Goal: Information Seeking & Learning: Learn about a topic

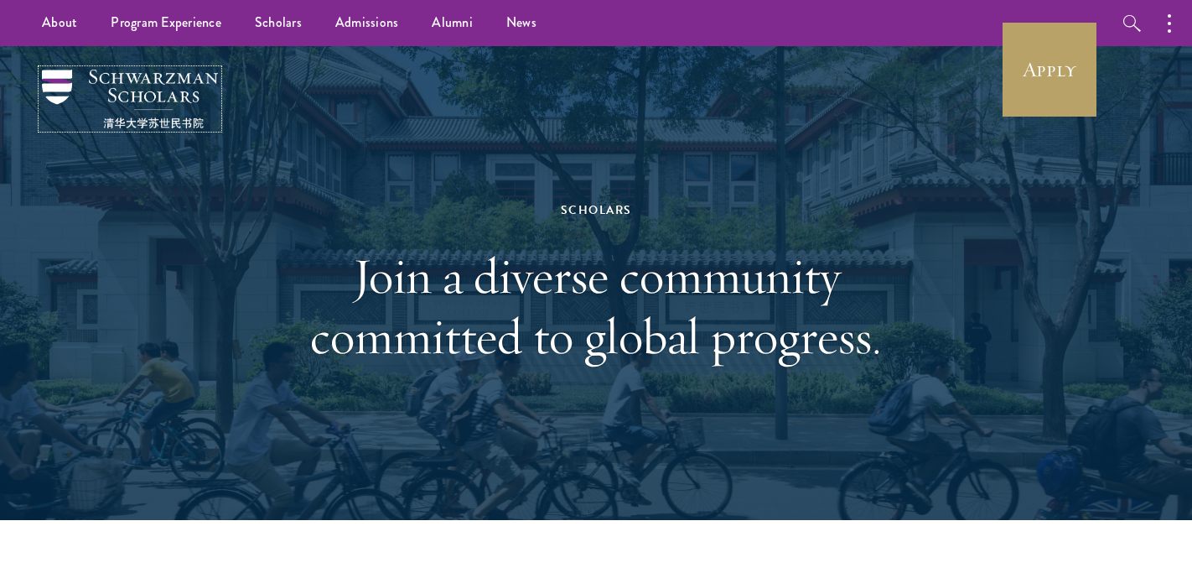
click at [104, 83] on img at bounding box center [130, 99] width 176 height 59
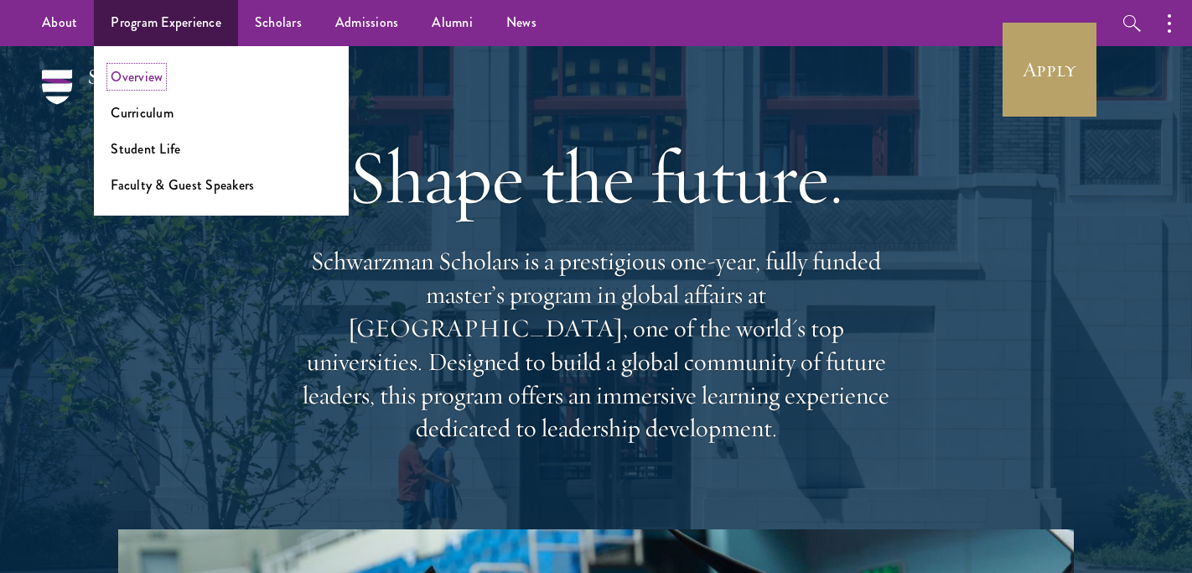
click at [147, 67] on link "Overview" at bounding box center [137, 76] width 52 height 19
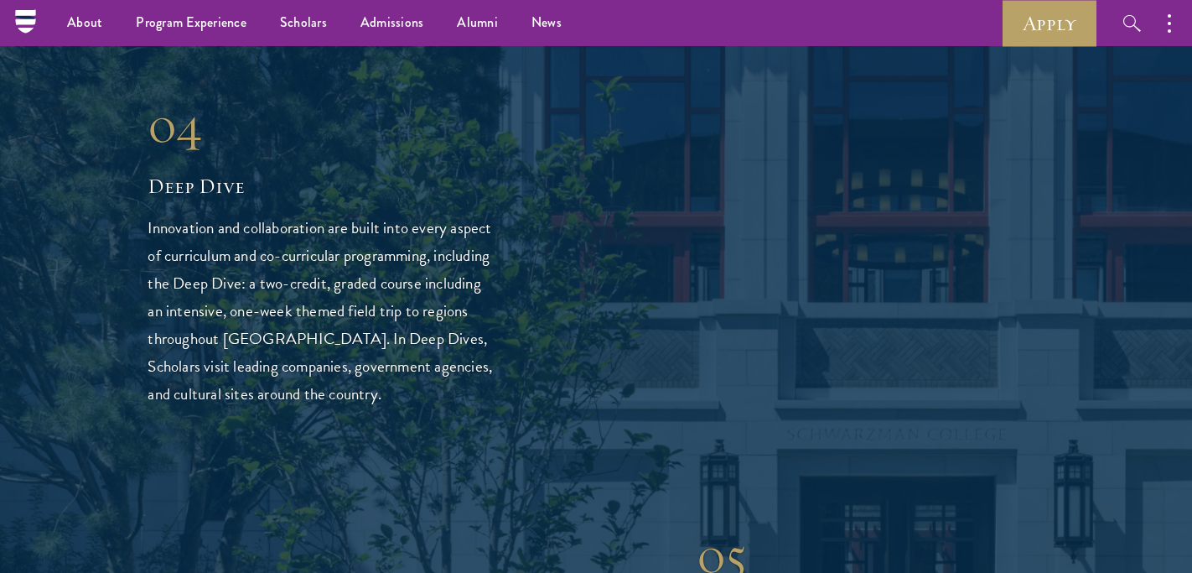
scroll to position [3921, 0]
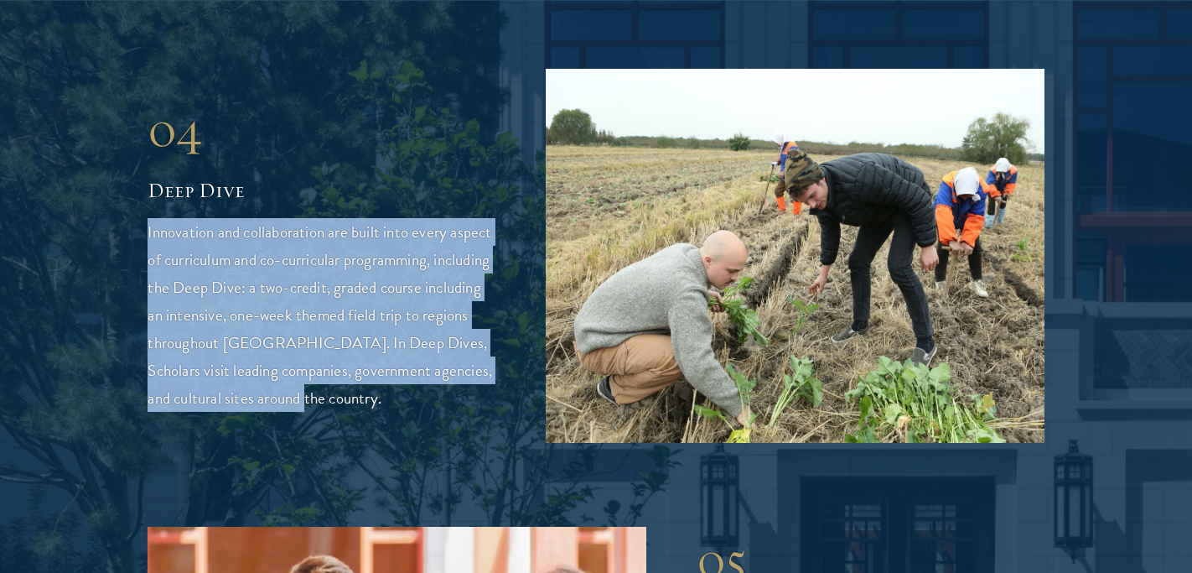
drag, startPoint x: 375, startPoint y: 332, endPoint x: 148, endPoint y: 169, distance: 279.2
click at [148, 218] on p "Innovation and collaboration are built into every aspect of curriculum and co-c…" at bounding box center [322, 315] width 348 height 194
copy p "Innovation and collaboration are built into every aspect of curriculum and co-c…"
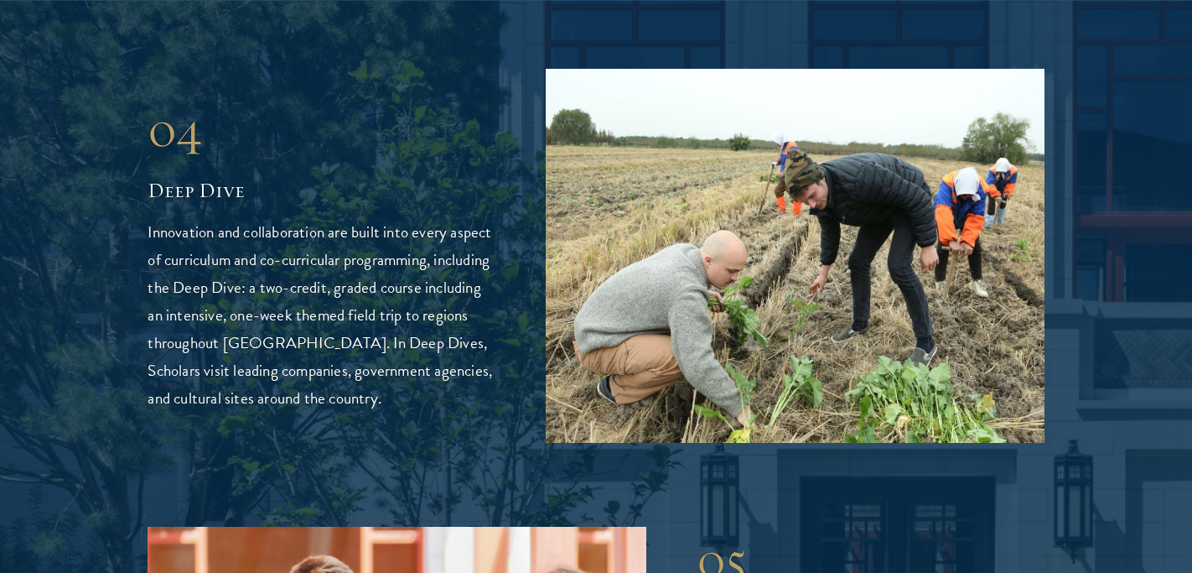
click at [467, 338] on p "Innovation and collaboration are built into every aspect of curriculum and co-c…" at bounding box center [322, 315] width 348 height 194
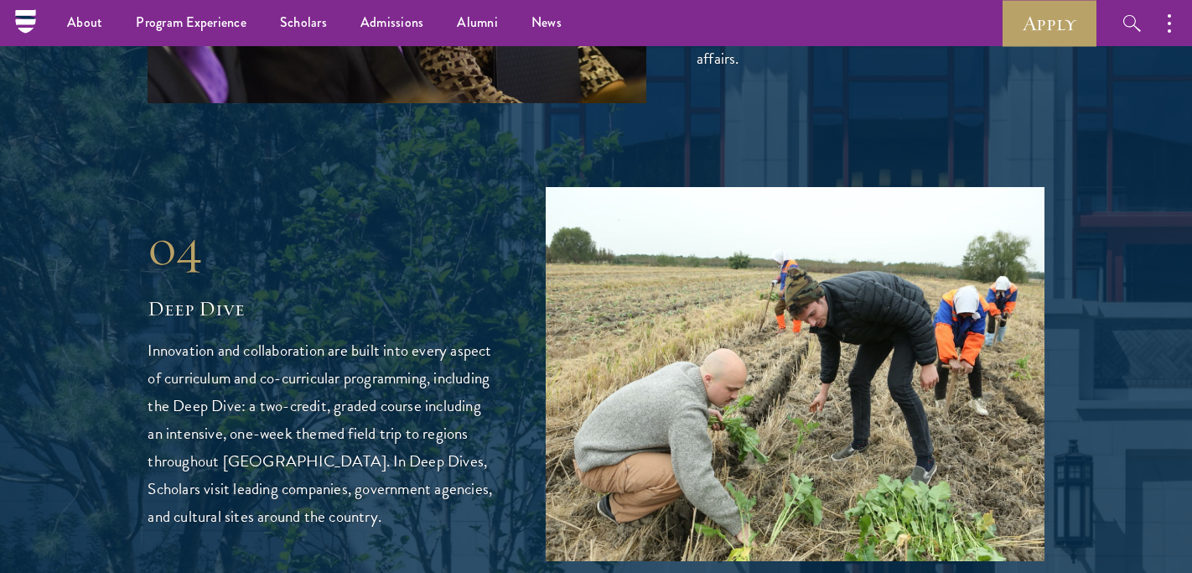
scroll to position [3802, 0]
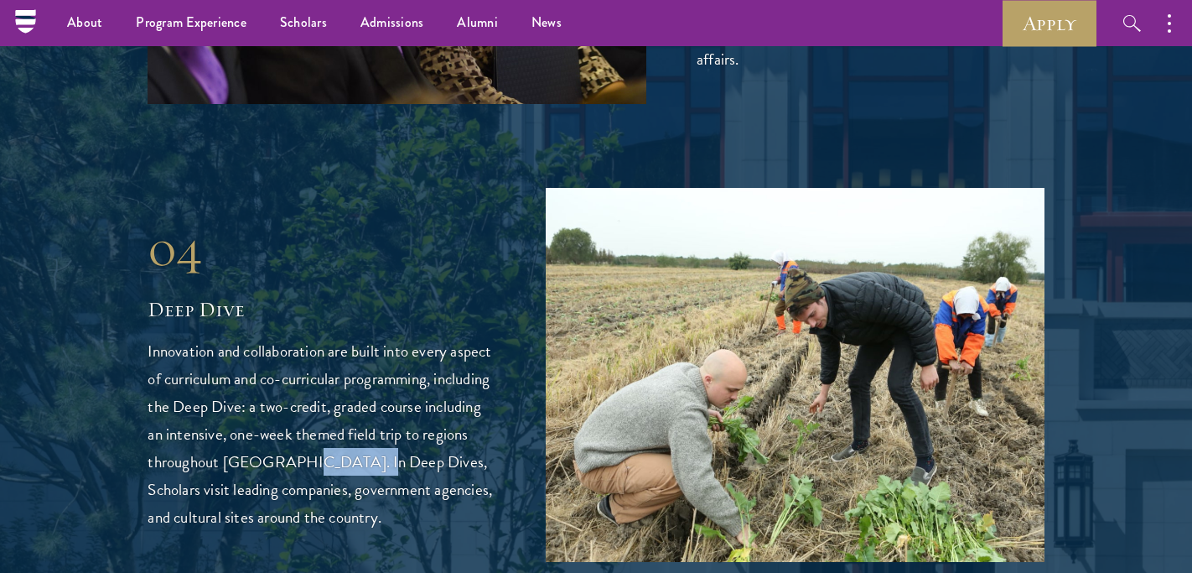
drag, startPoint x: 406, startPoint y: 402, endPoint x: 336, endPoint y: 399, distance: 69.6
click at [336, 399] on p "Innovation and collaboration are built into every aspect of curriculum and co-c…" at bounding box center [322, 434] width 348 height 194
copy p "Deep Dives"
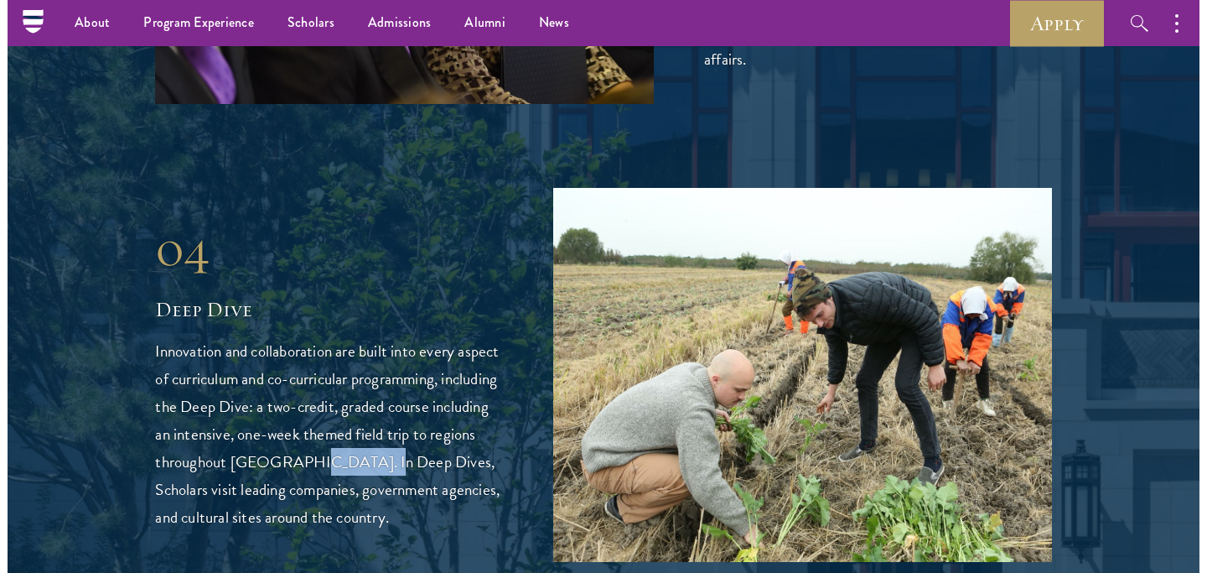
scroll to position [3815, 0]
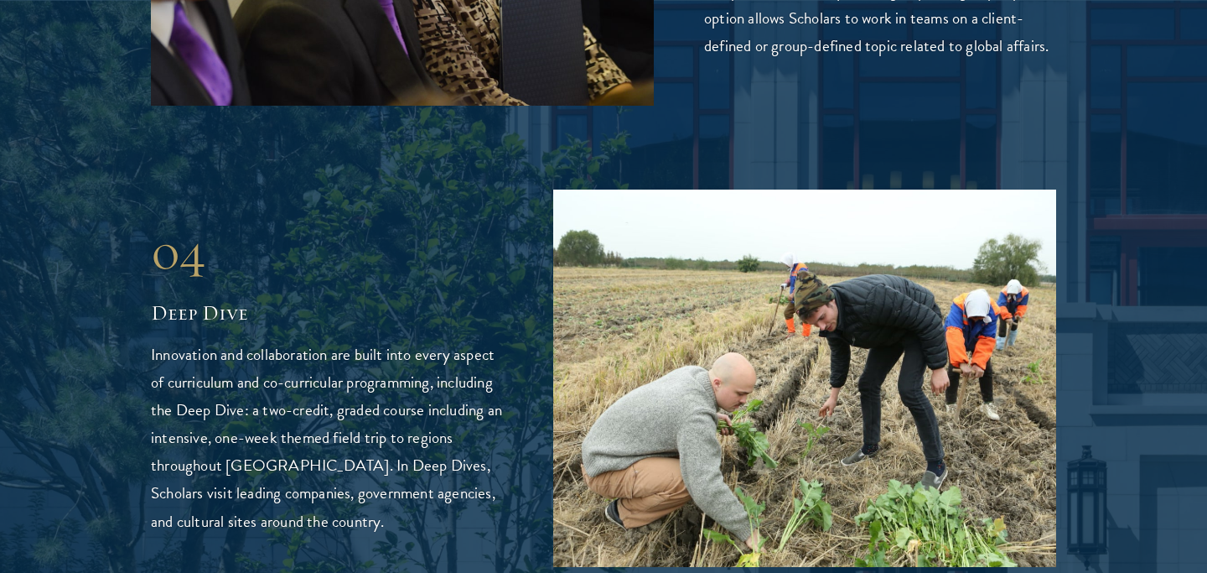
click at [451, 365] on p "Innovation and collaboration are built into every aspect of curriculum and co-c…" at bounding box center [327, 437] width 352 height 194
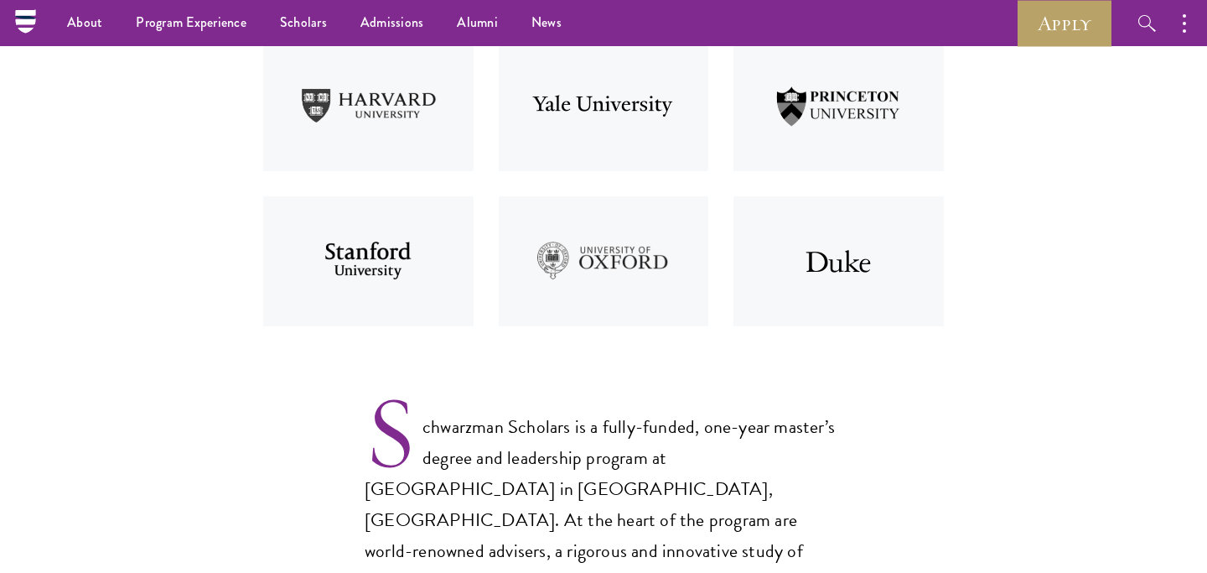
scroll to position [0, 0]
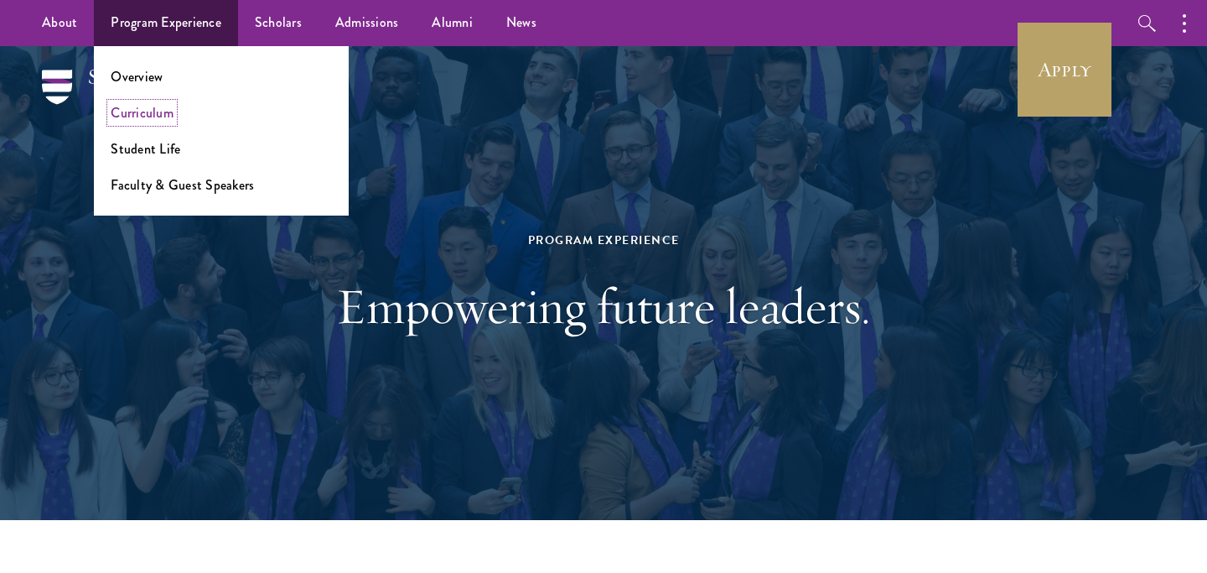
click at [160, 106] on link "Curriculum" at bounding box center [142, 112] width 63 height 19
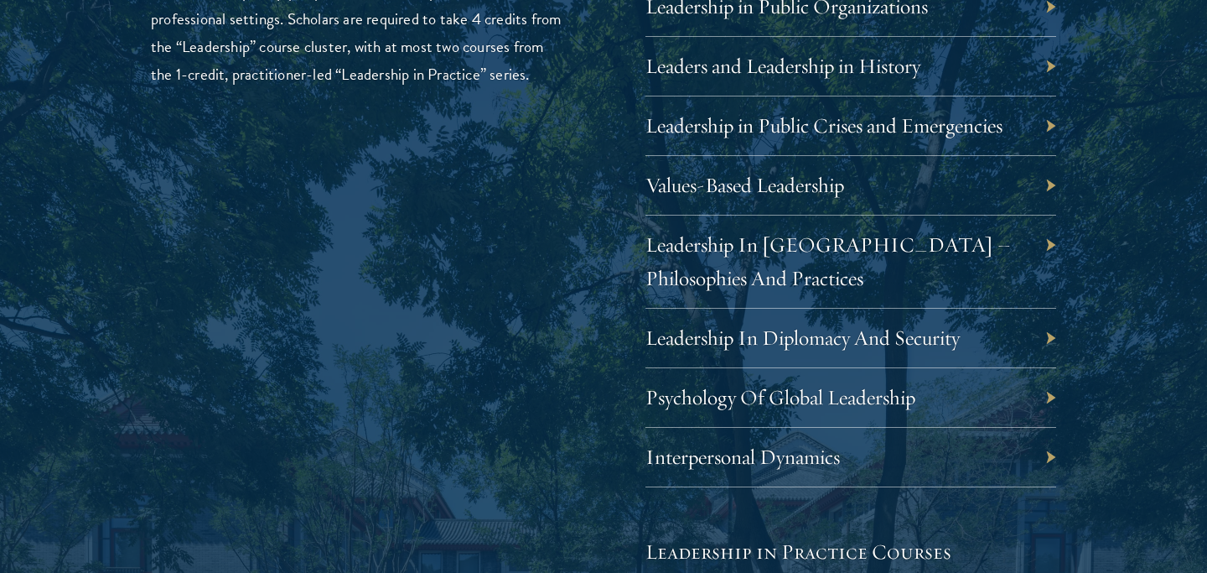
scroll to position [2975, 0]
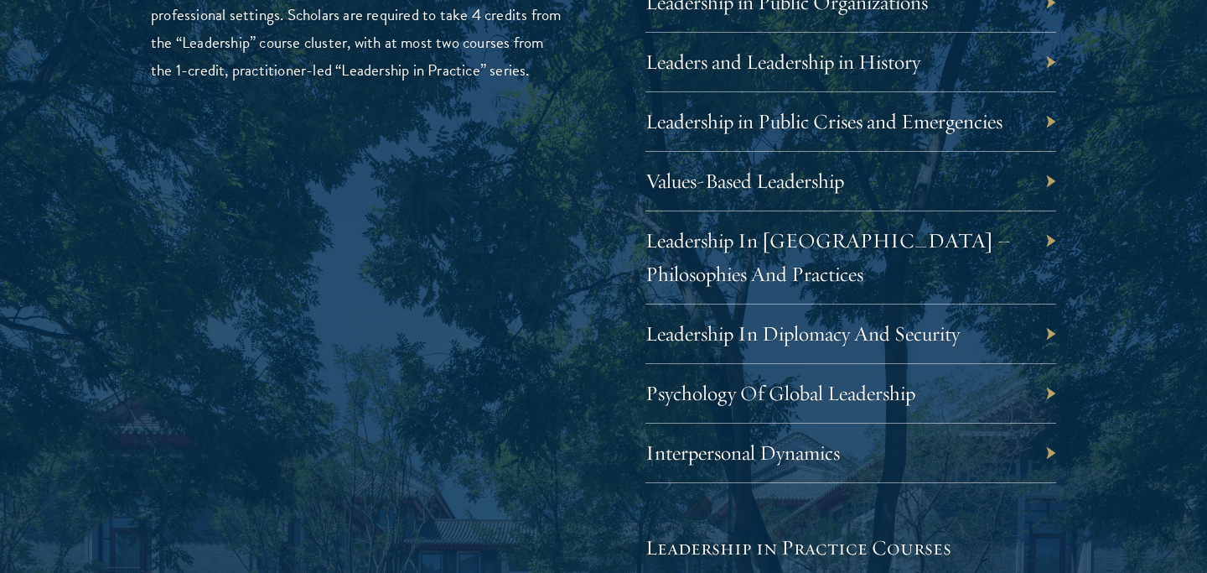
click at [1049, 386] on div "Psychology Of Global Leadership" at bounding box center [851, 394] width 411 height 60
click at [948, 339] on link "Leadership In Diplomacy And Security" at bounding box center [815, 333] width 314 height 26
click at [1113, 234] on div "01 Core Curriculum 01 Core Curriculum All Schwarzman Scholars share a core curr…" at bounding box center [604, 306] width 1040 height 2124
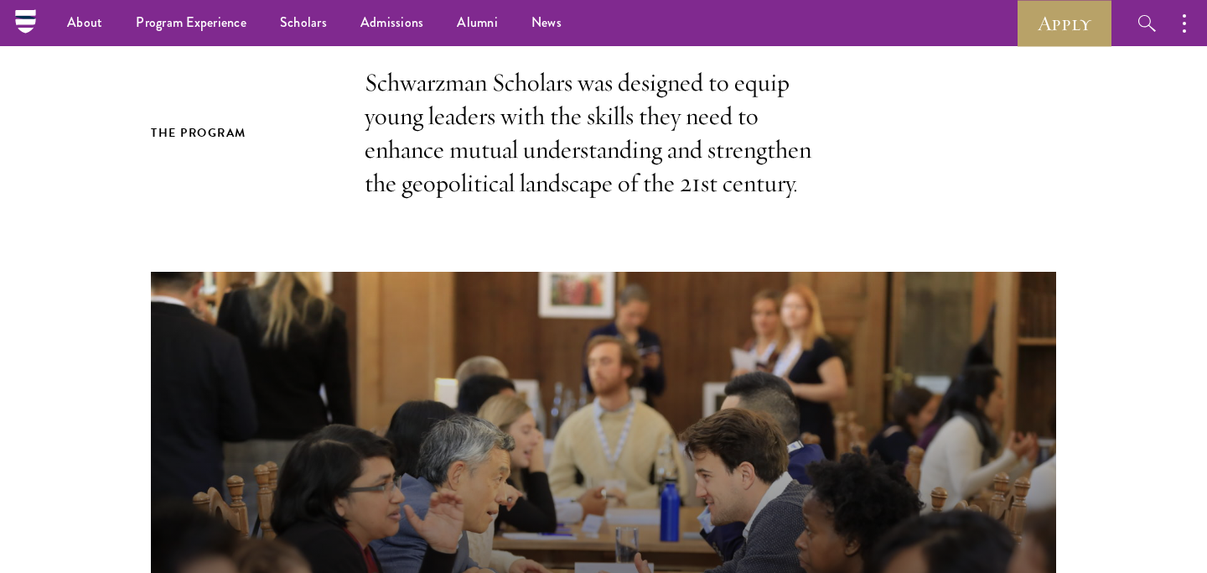
scroll to position [0, 0]
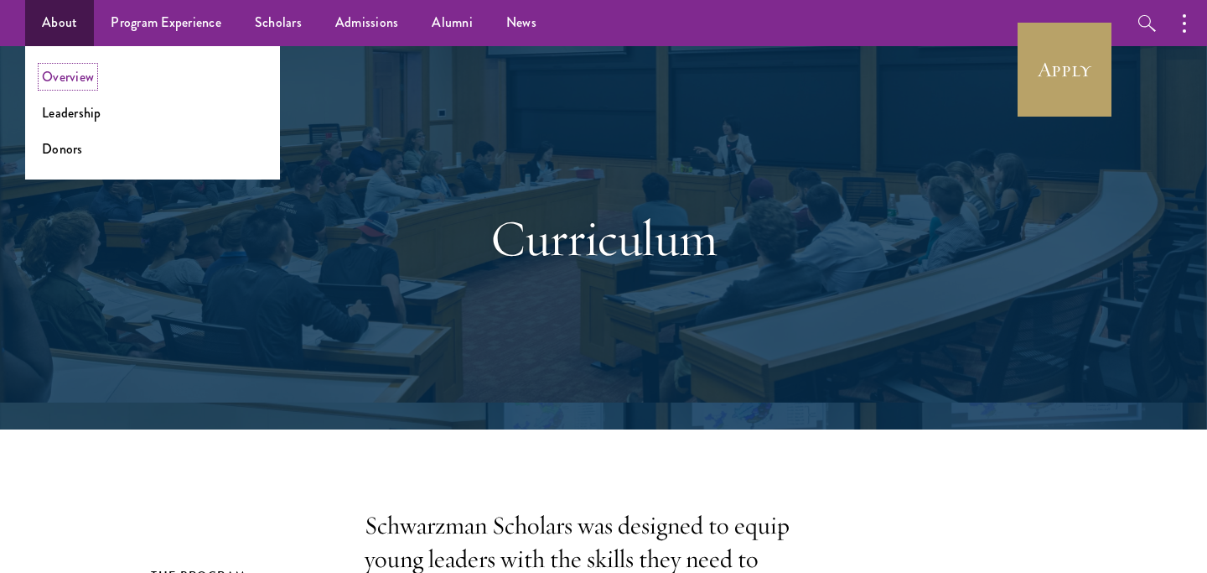
click at [75, 77] on link "Overview" at bounding box center [68, 76] width 52 height 19
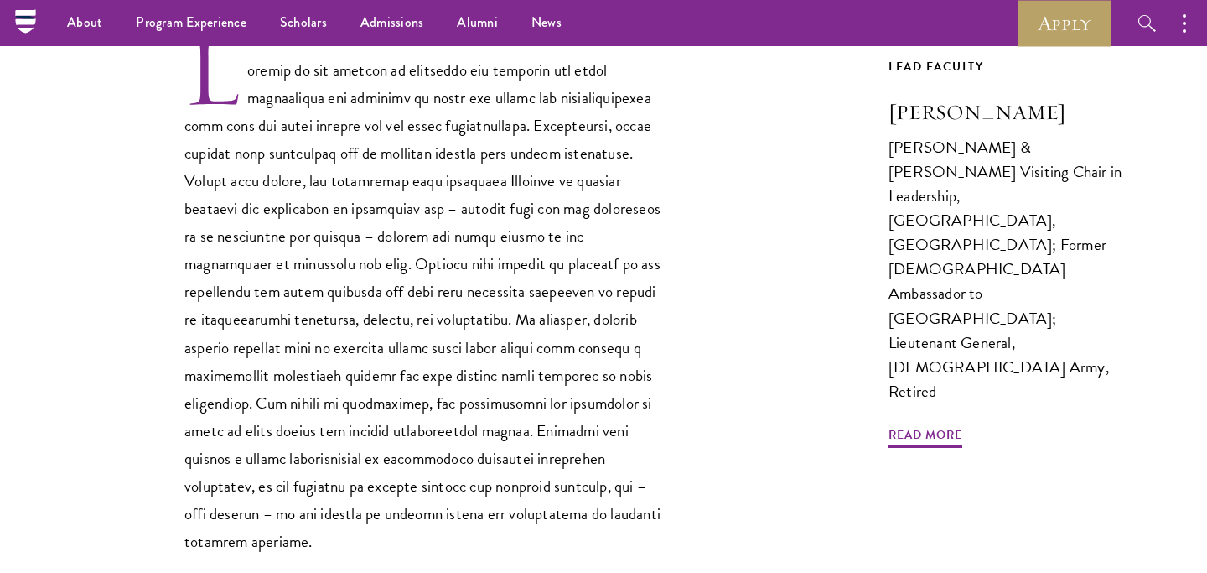
scroll to position [530, 0]
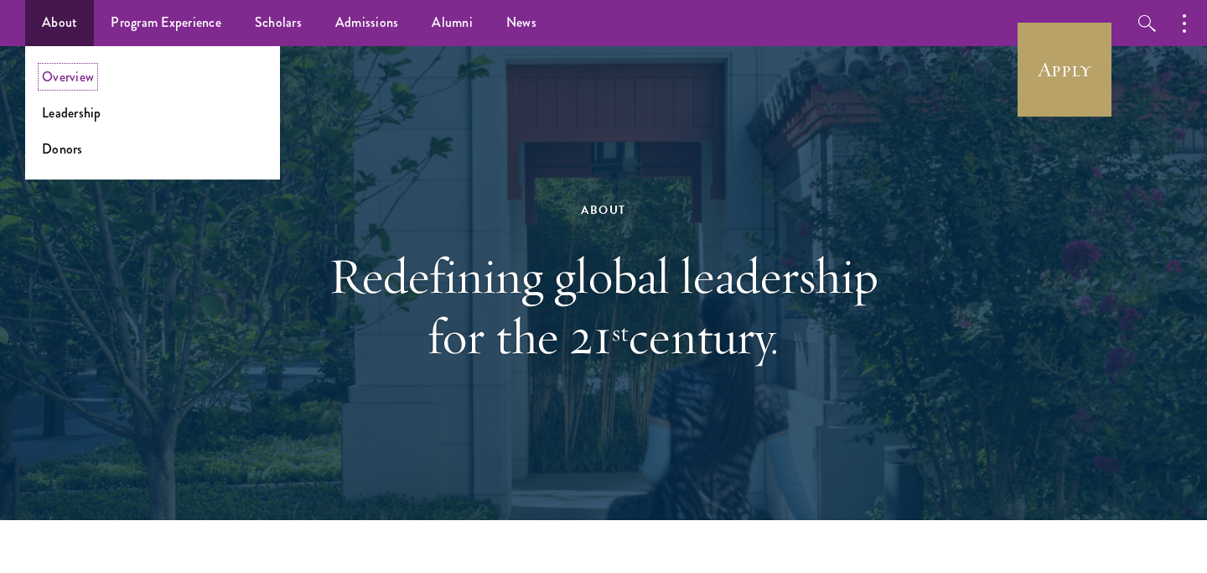
click at [80, 77] on link "Overview" at bounding box center [68, 76] width 52 height 19
click at [68, 13] on link "About" at bounding box center [59, 23] width 69 height 46
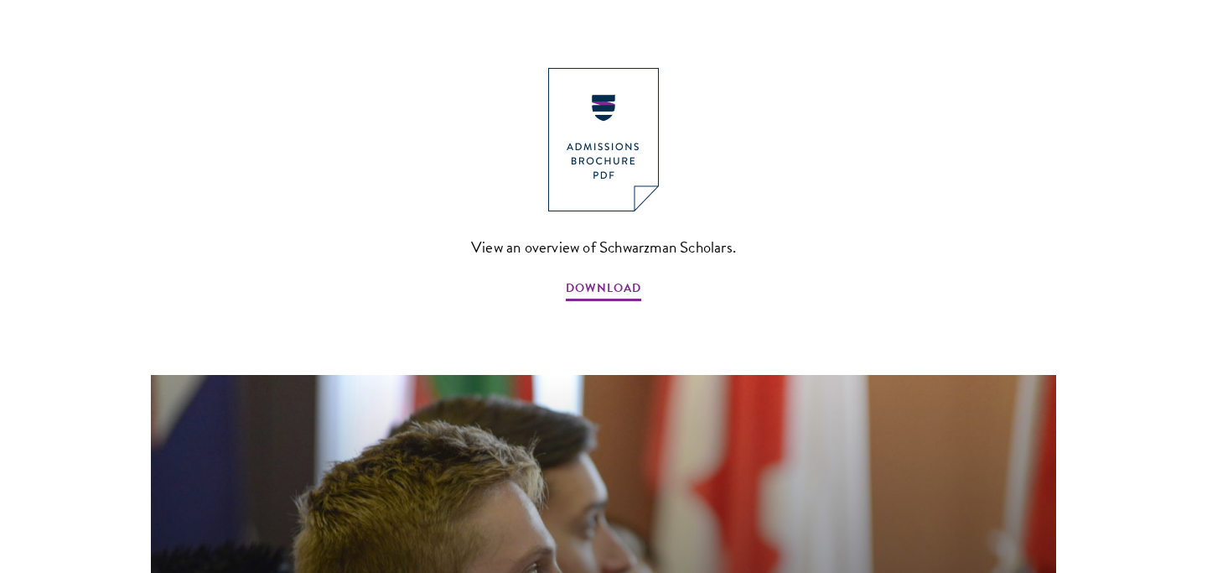
scroll to position [1897, 0]
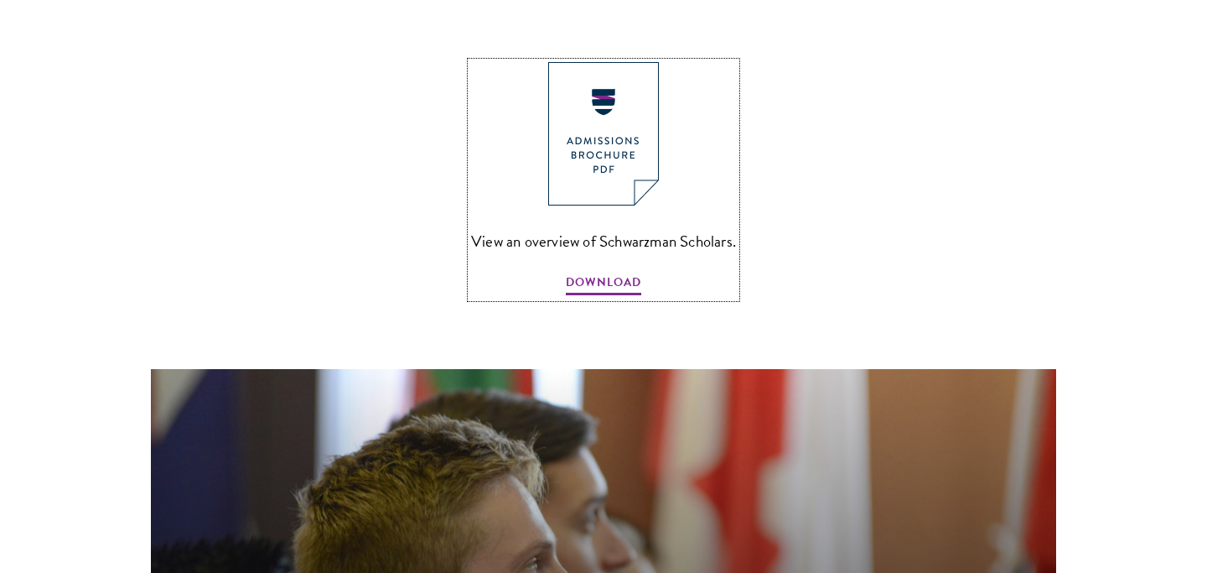
click at [615, 82] on img at bounding box center [603, 133] width 111 height 143
